Goal: Task Accomplishment & Management: Manage account settings

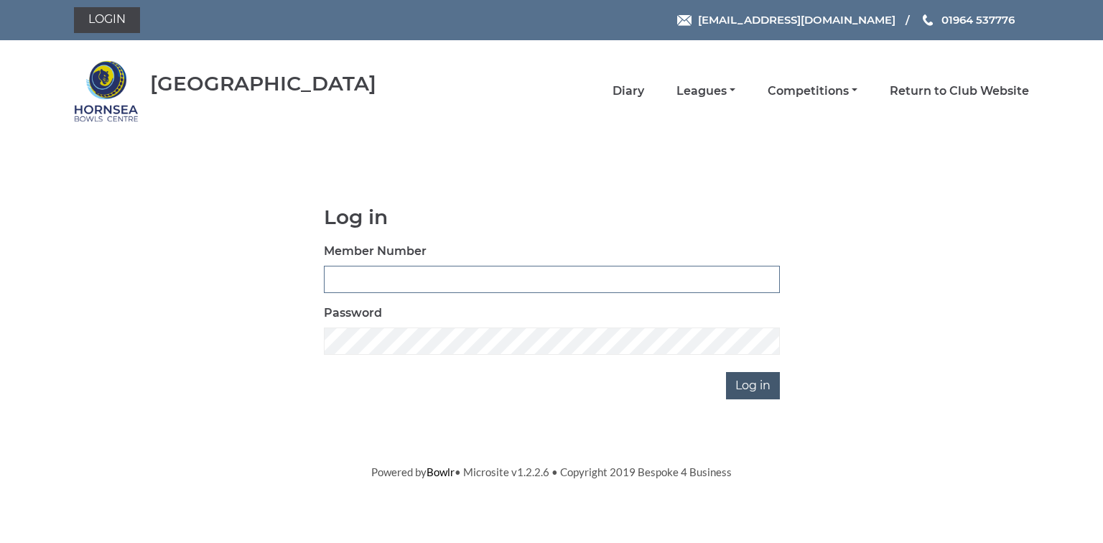
type input "0580"
click at [747, 383] on input "Log in" at bounding box center [753, 385] width 54 height 27
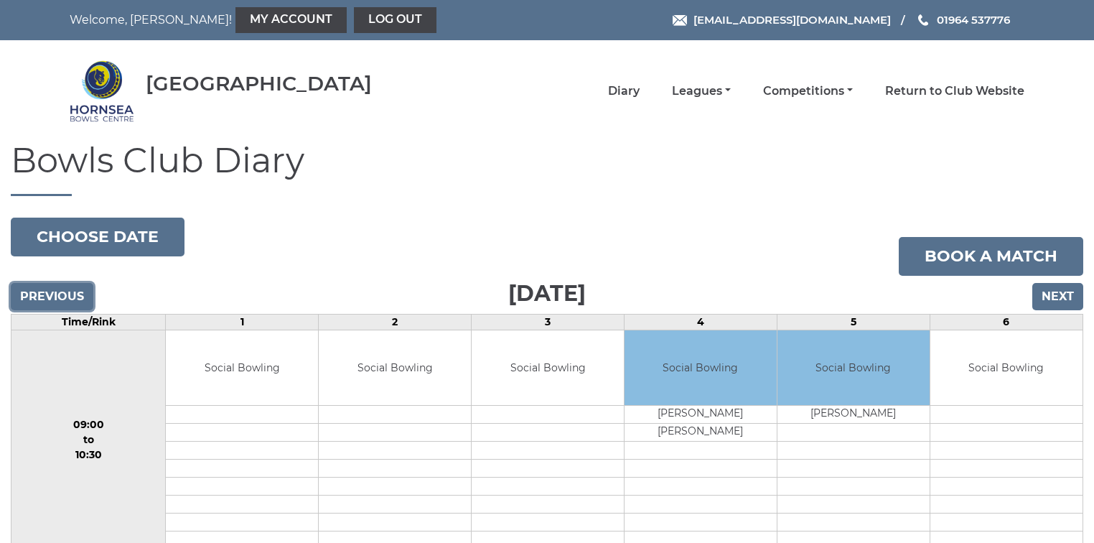
click at [62, 294] on input "Previous" at bounding box center [52, 296] width 83 height 27
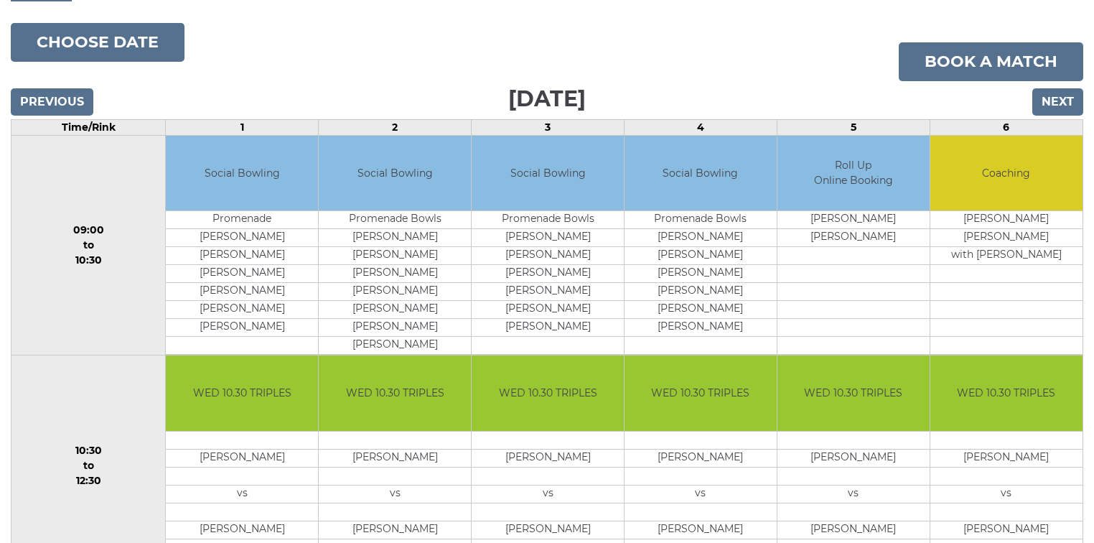
scroll to position [172, 0]
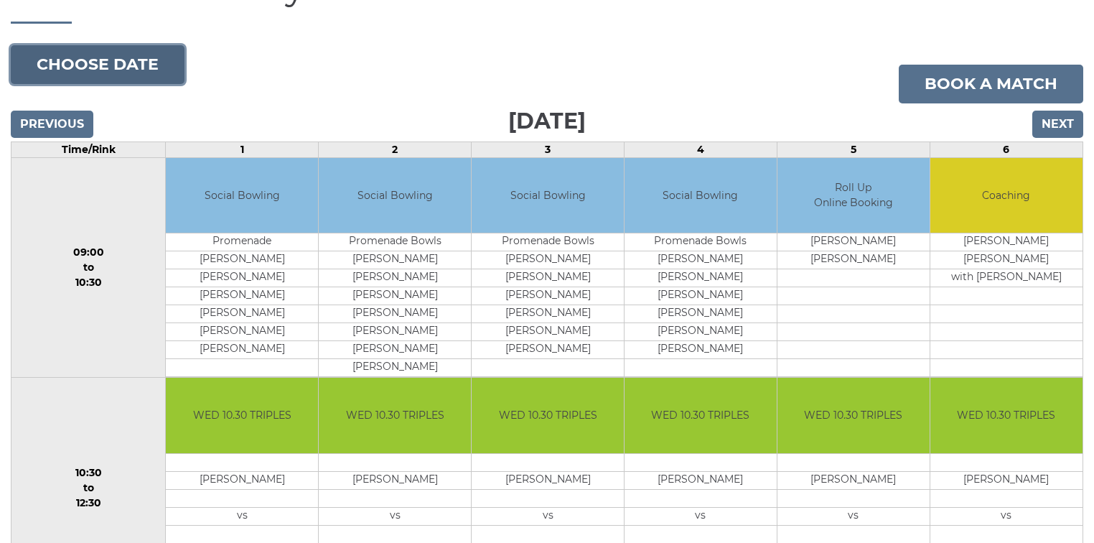
click at [104, 70] on button "Choose date" at bounding box center [98, 64] width 174 height 39
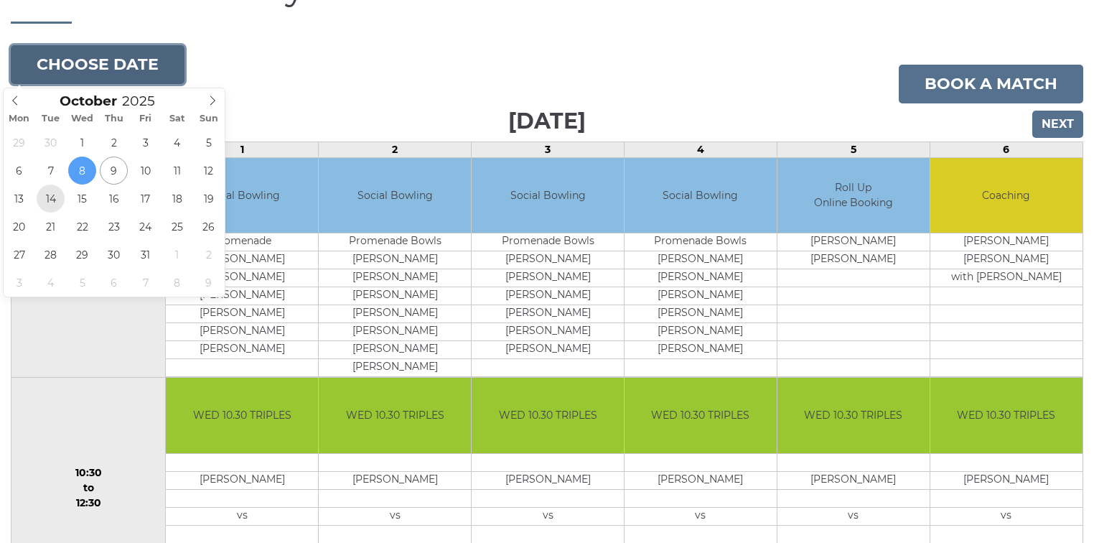
type input "[DATE]"
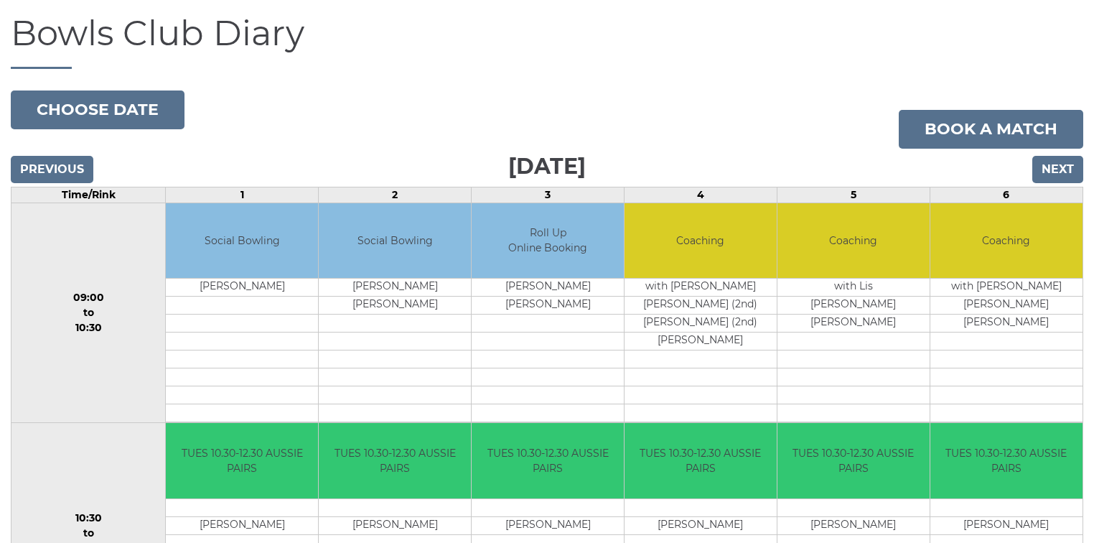
scroll to position [115, 0]
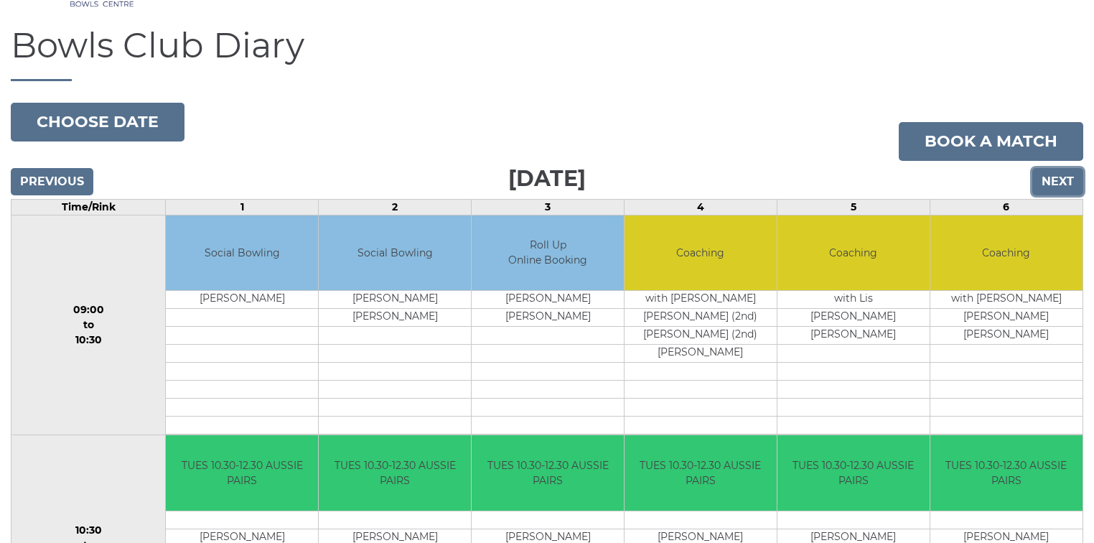
click at [1052, 176] on input "Next" at bounding box center [1058, 181] width 51 height 27
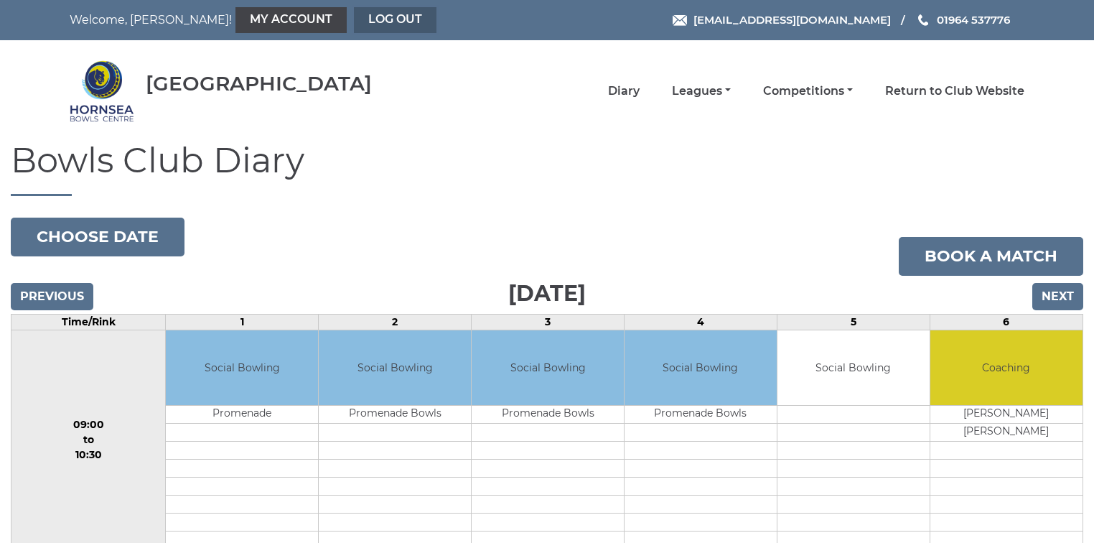
click at [354, 20] on link "Log out" at bounding box center [395, 20] width 83 height 26
